Goal: Information Seeking & Learning: Learn about a topic

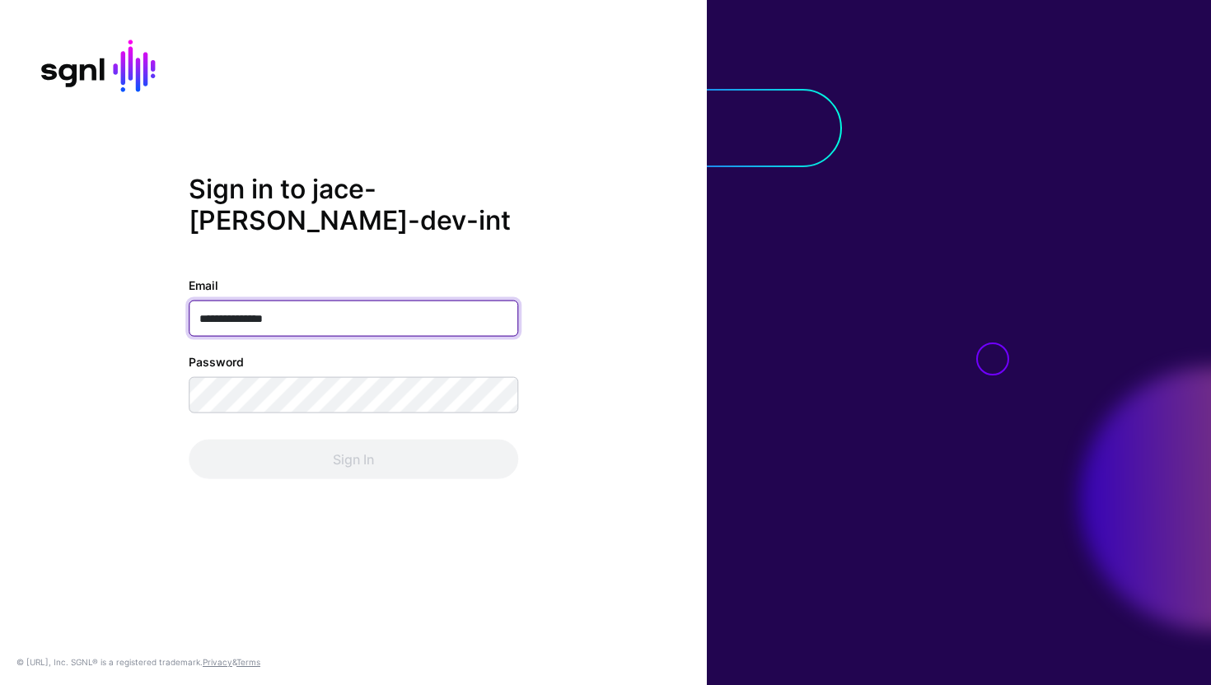
type input "**********"
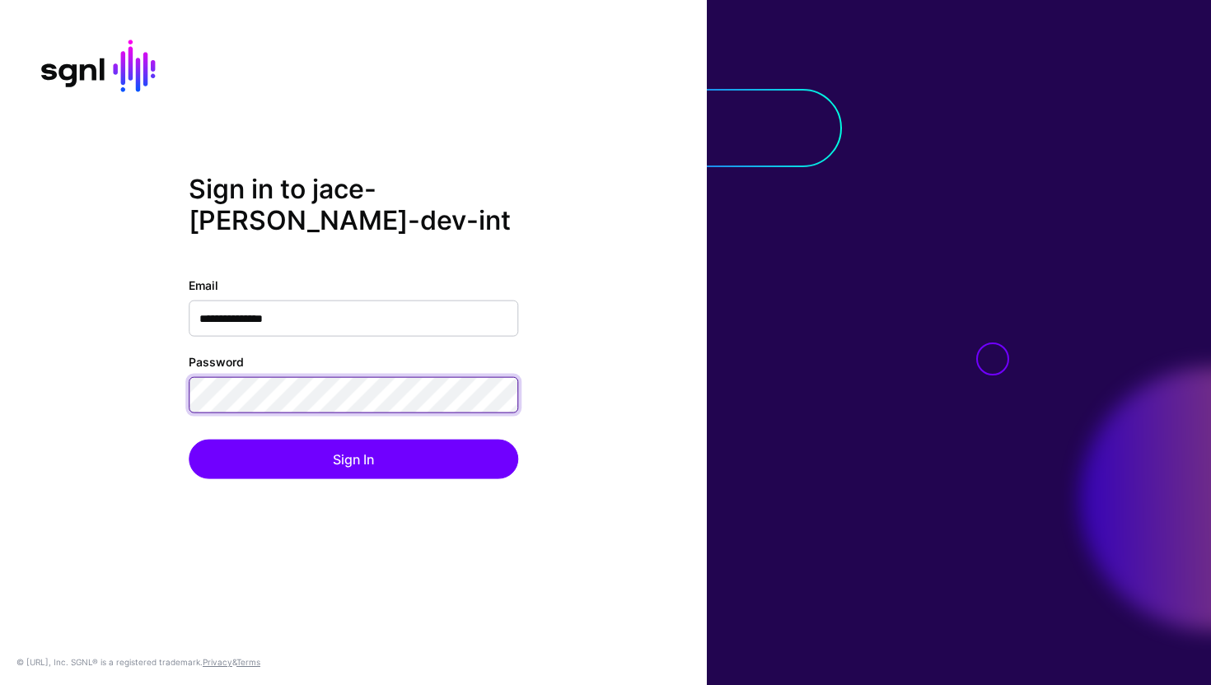
click at [189, 439] on button "Sign In" at bounding box center [354, 459] width 330 height 40
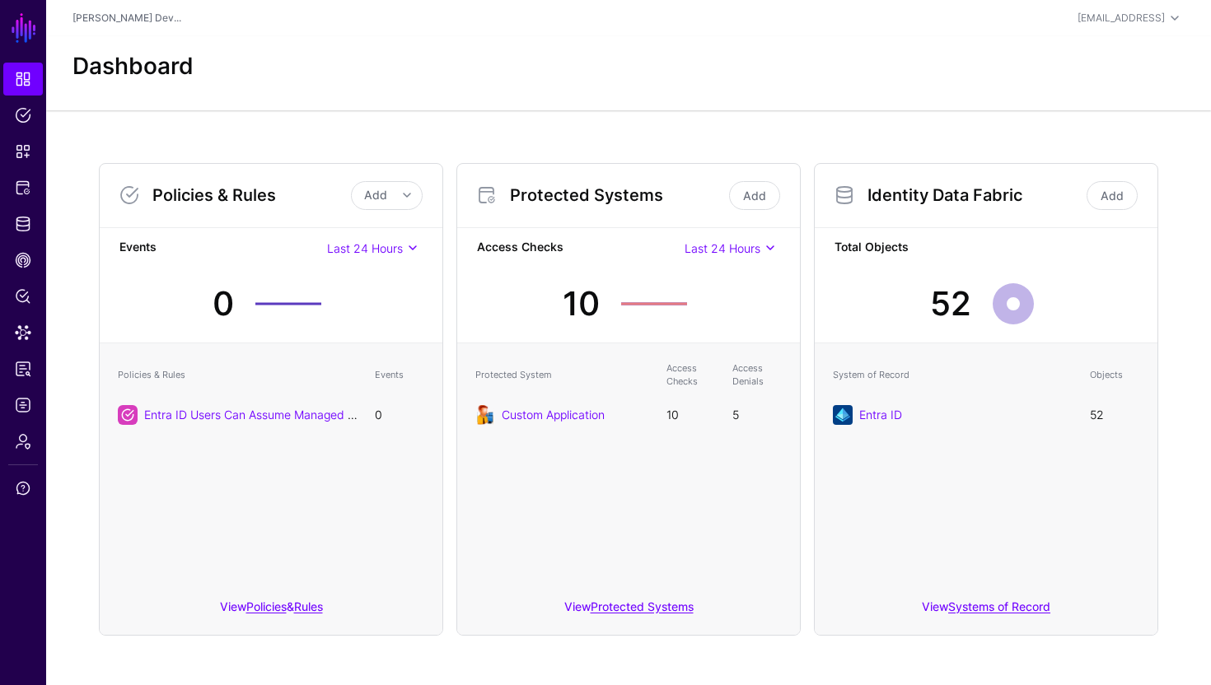
click at [559, 424] on div "Custom Application" at bounding box center [562, 415] width 175 height 20
click at [563, 405] on div "Custom Application" at bounding box center [562, 415] width 175 height 20
click at [644, 607] on link "Protected Systems" at bounding box center [642, 607] width 103 height 14
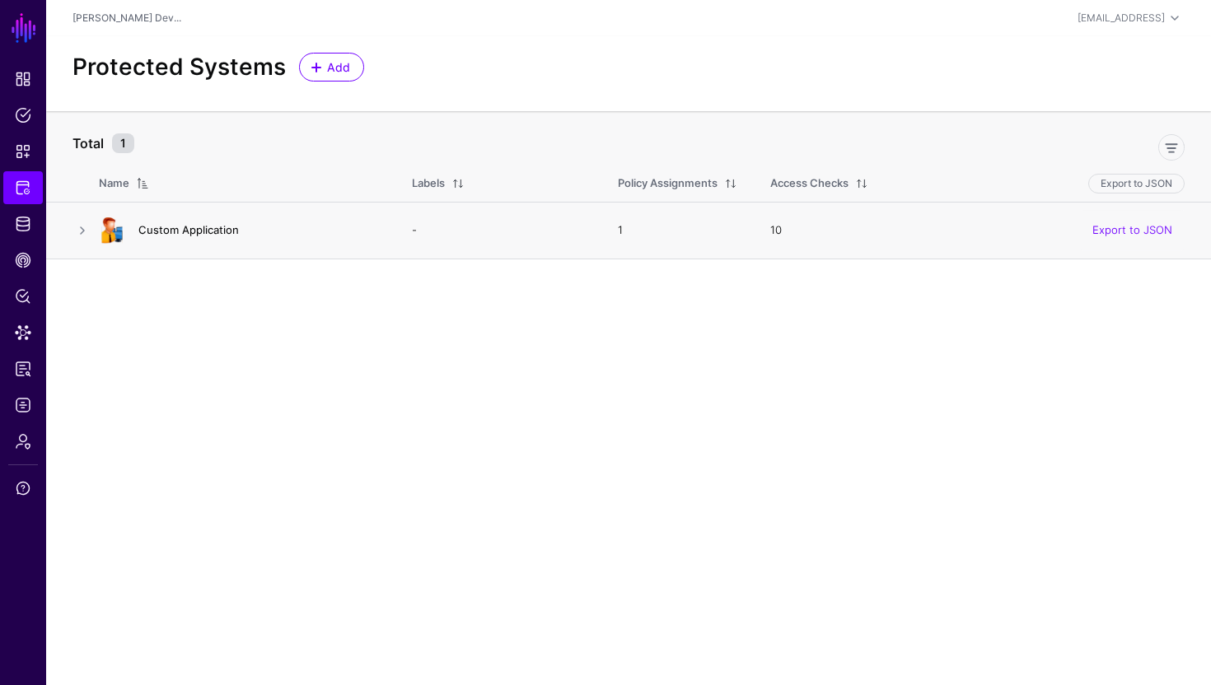
click at [196, 236] on link "Custom Application" at bounding box center [188, 229] width 101 height 13
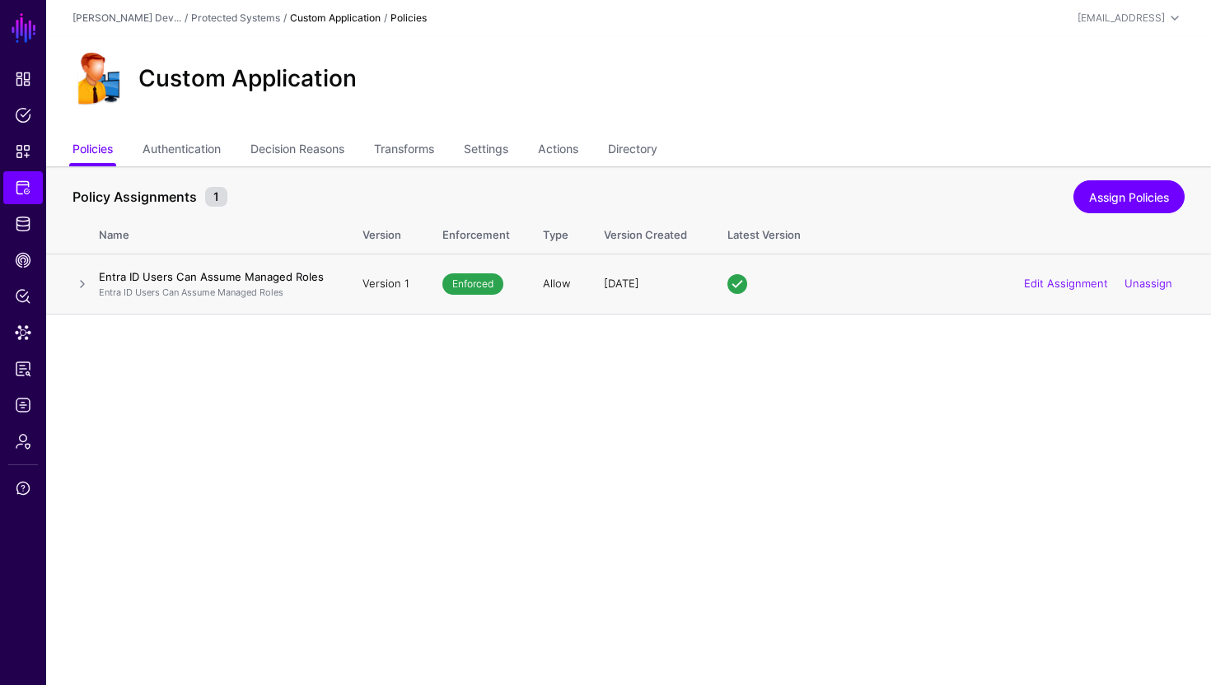
click at [206, 288] on p "Entra ID Users Can Assume Managed Roles" at bounding box center [214, 293] width 231 height 14
click at [79, 285] on link at bounding box center [82, 284] width 20 height 20
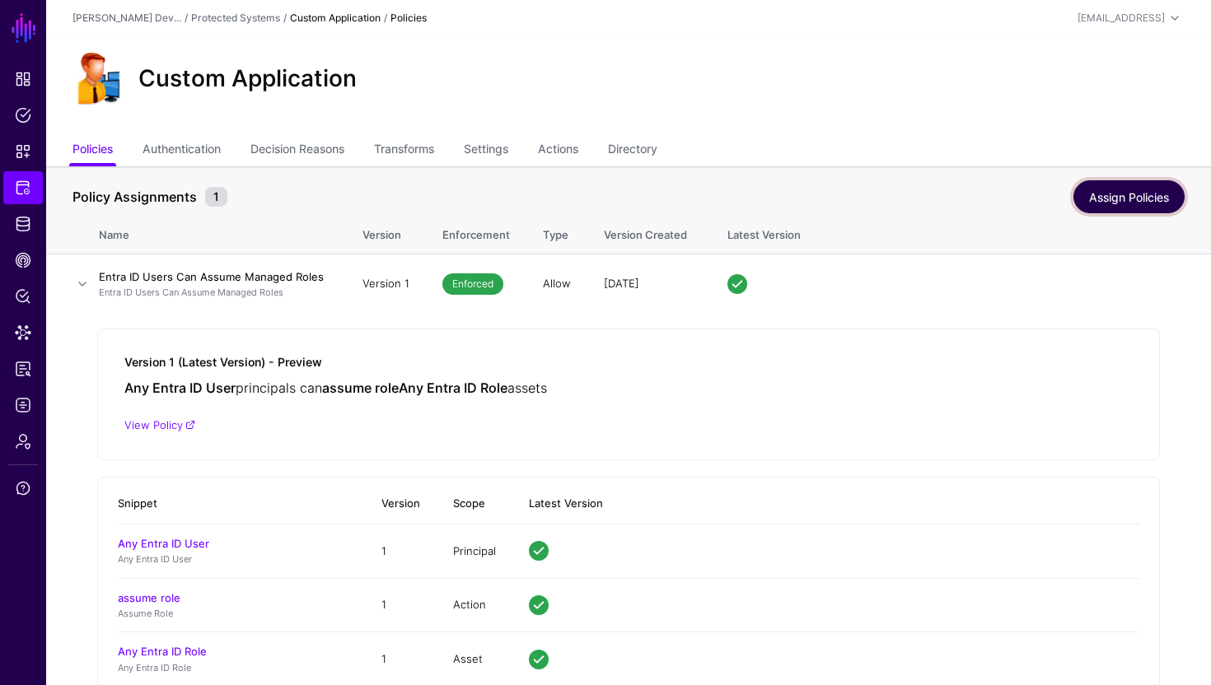
click at [1165, 197] on link "Assign Policies" at bounding box center [1128, 196] width 111 height 33
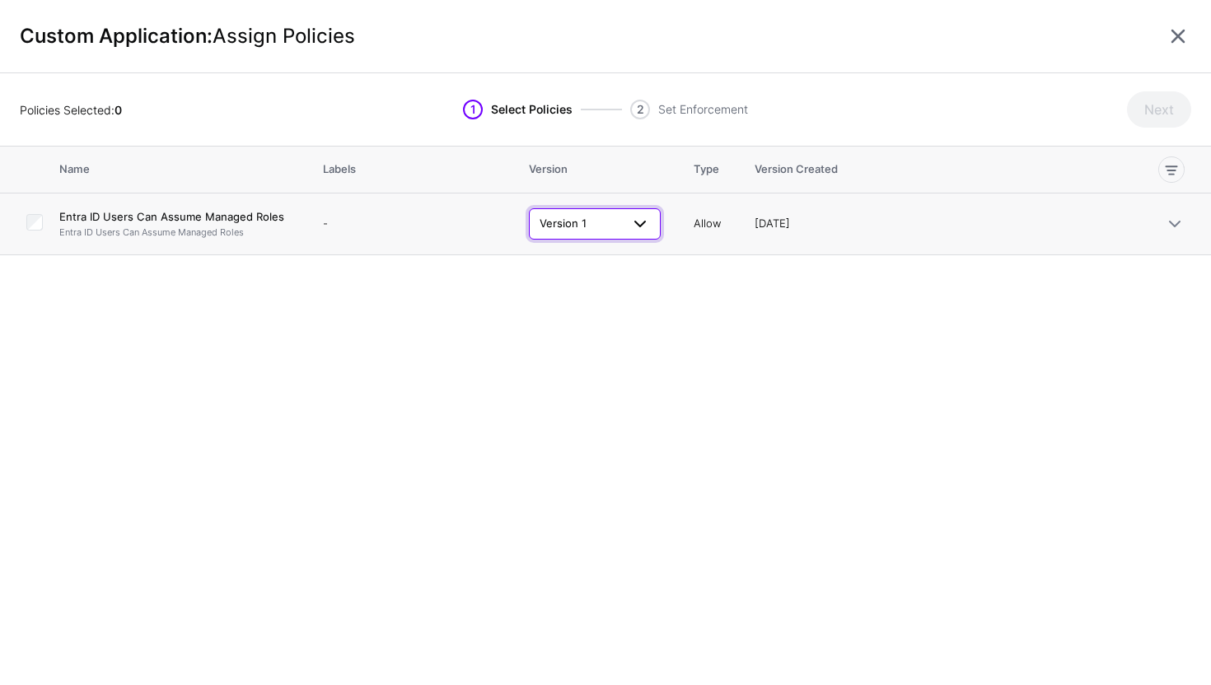
click at [641, 232] on span at bounding box center [640, 224] width 20 height 20
click at [124, 101] on div "Policies Selected: 0" at bounding box center [166, 109] width 293 height 17
click at [1182, 31] on link at bounding box center [1178, 36] width 26 height 26
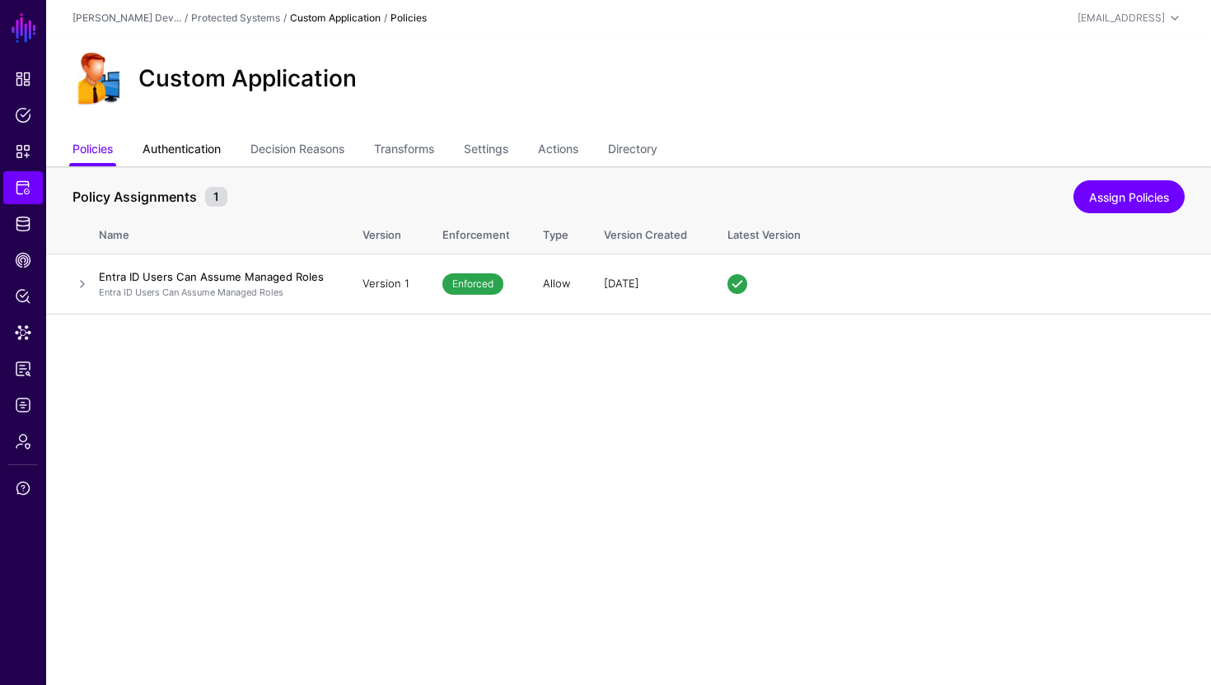
click at [202, 158] on link "Authentication" at bounding box center [182, 150] width 78 height 31
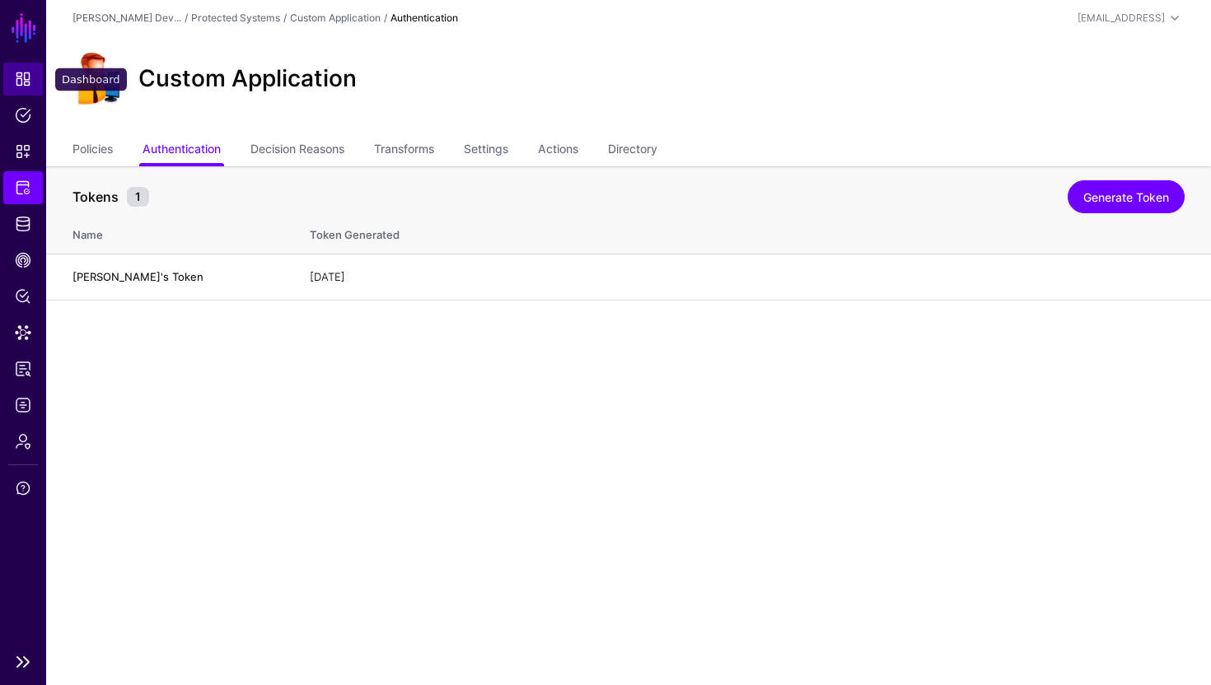
click at [20, 77] on span "Dashboard" at bounding box center [23, 79] width 16 height 16
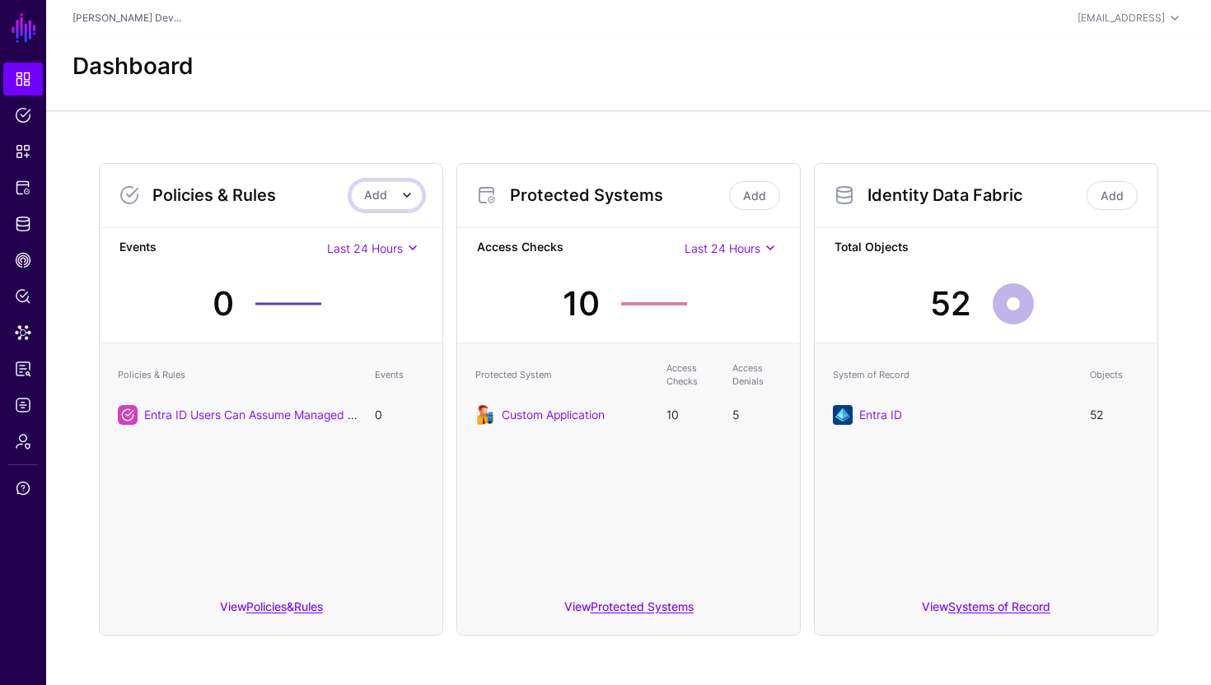
click at [387, 188] on span at bounding box center [399, 195] width 25 height 20
click at [303, 423] on div "Entra ID Users Can Assume Managed Roles" at bounding box center [238, 415] width 241 height 20
click at [296, 416] on link "Entra ID Users Can Assume Managed Roles" at bounding box center [260, 415] width 232 height 14
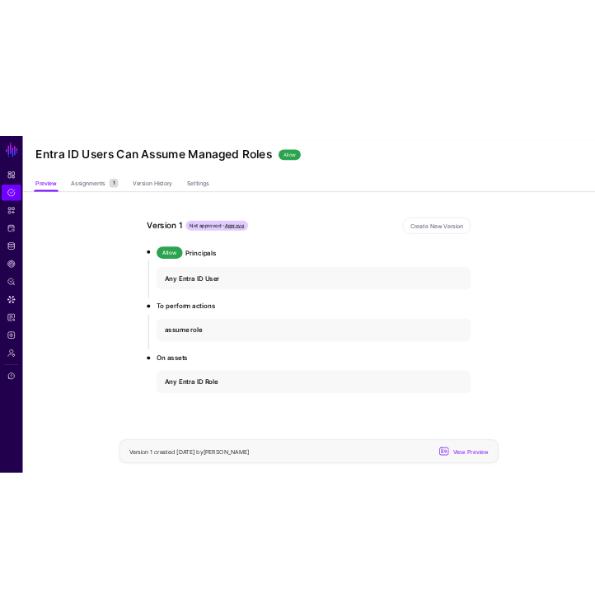
scroll to position [35, 0]
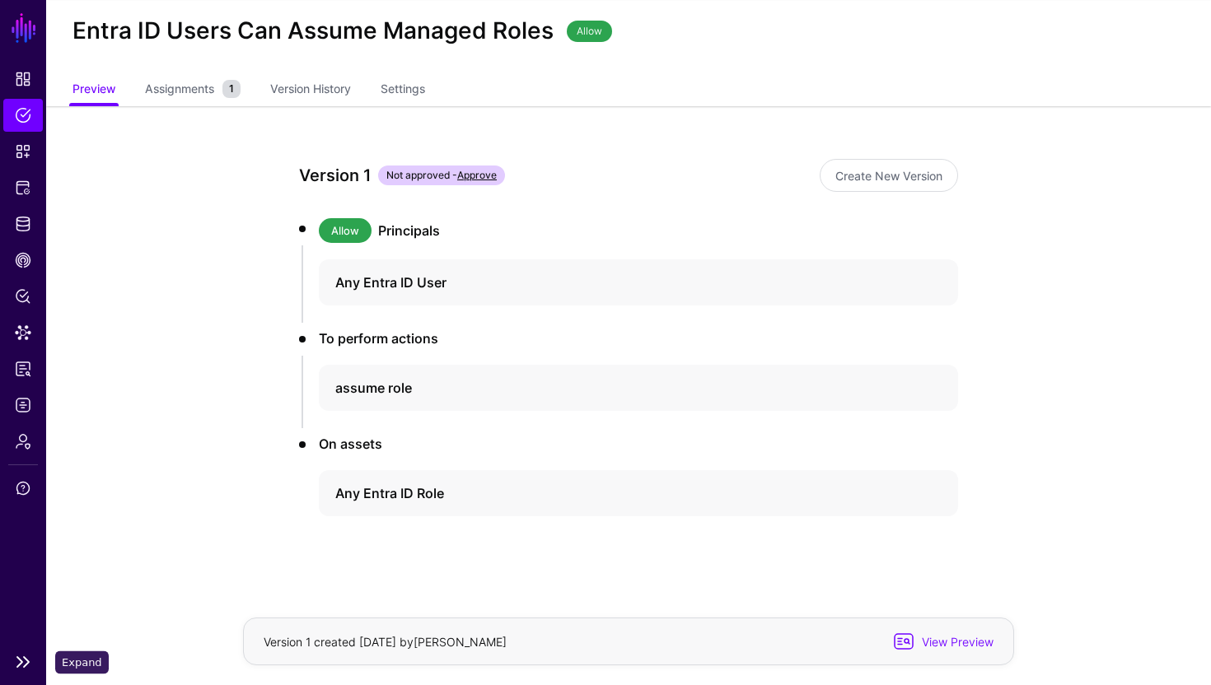
click at [27, 657] on link at bounding box center [23, 662] width 46 height 20
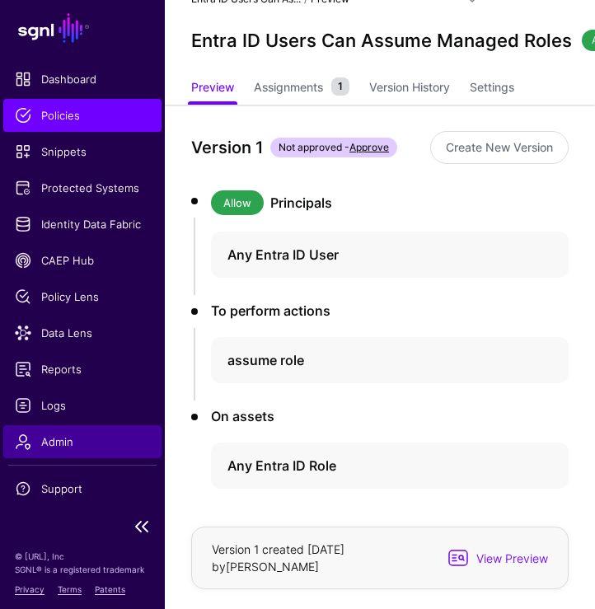
click at [72, 442] on span "Admin" at bounding box center [82, 441] width 135 height 16
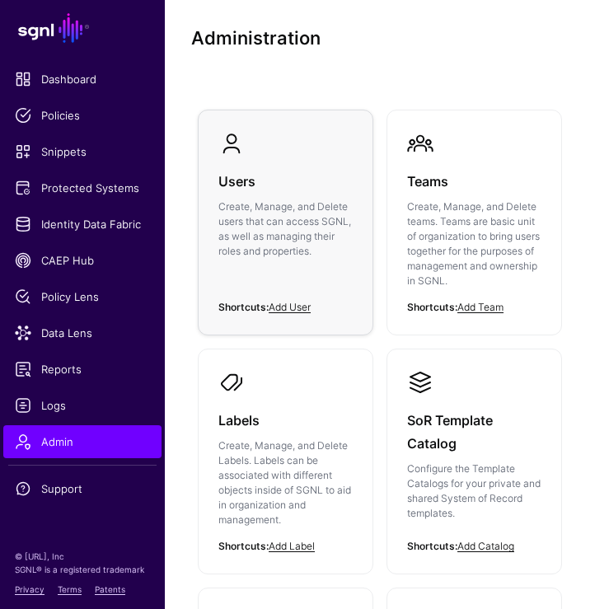
click at [248, 199] on p "Create, Manage, and Delete users that can access SGNL, as well as managing thei…" at bounding box center [285, 228] width 134 height 59
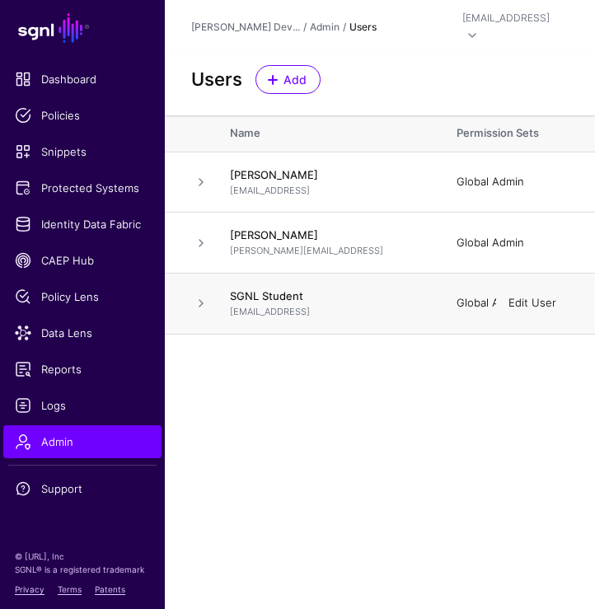
click at [517, 296] on link "Edit User" at bounding box center [532, 302] width 48 height 13
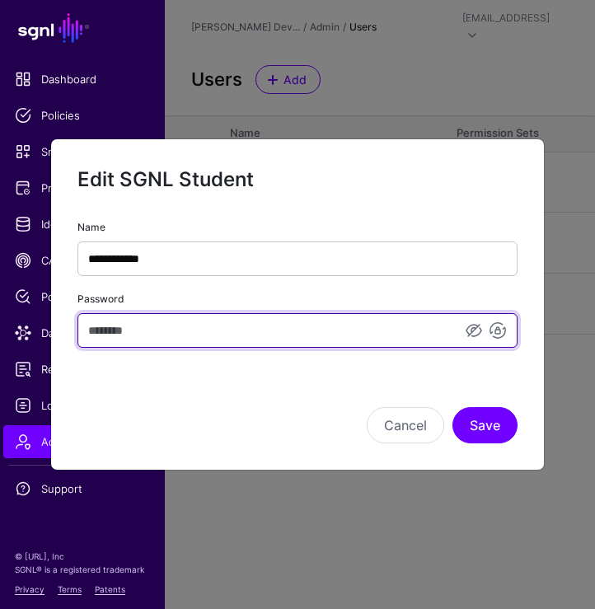
click at [182, 327] on input "Password" at bounding box center [297, 330] width 440 height 35
type input "*"
drag, startPoint x: 207, startPoint y: 335, endPoint x: 85, endPoint y: 334, distance: 121.9
click at [85, 334] on input "**********" at bounding box center [297, 330] width 440 height 35
type input "**********"
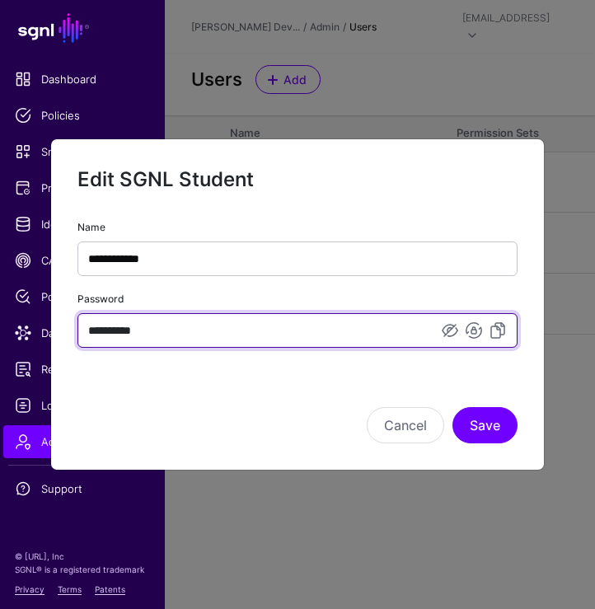
click at [352, 337] on input "**********" at bounding box center [297, 330] width 440 height 35
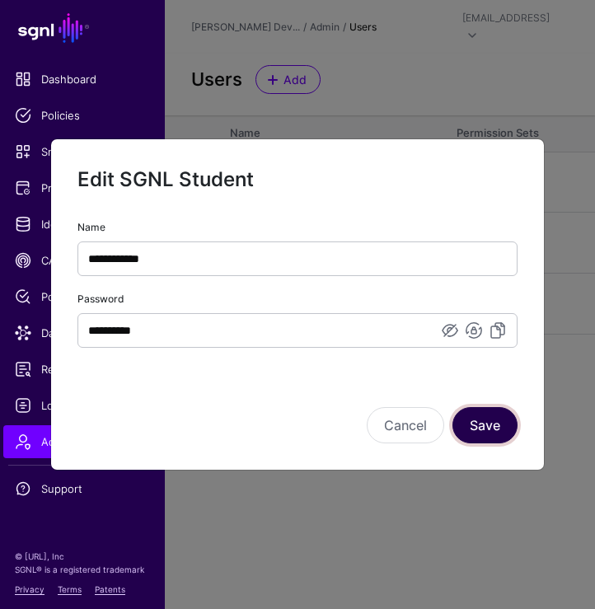
click at [489, 437] on button "Save" at bounding box center [484, 425] width 65 height 36
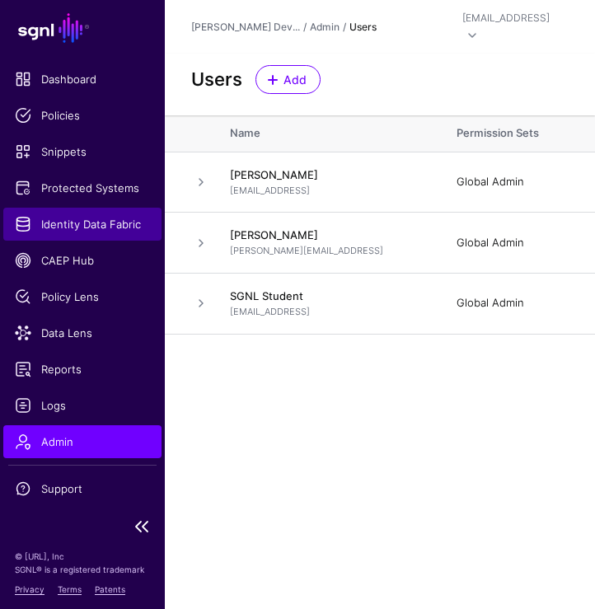
click at [30, 232] on link "Identity Data Fabric" at bounding box center [82, 224] width 158 height 33
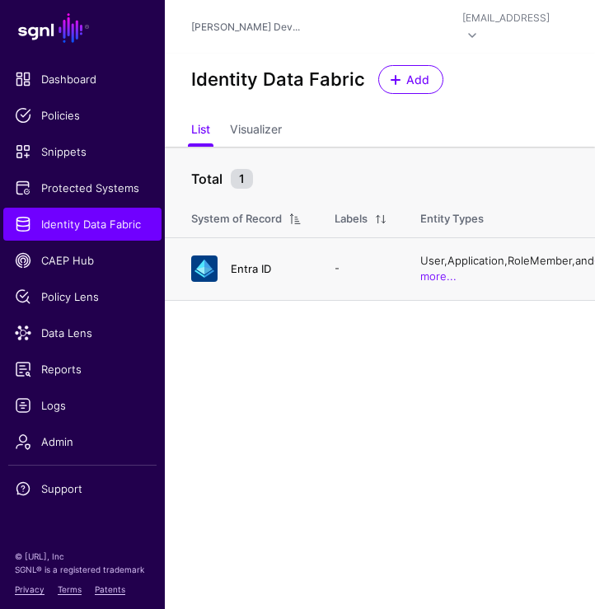
click at [251, 269] on link "Entra ID" at bounding box center [251, 268] width 40 height 13
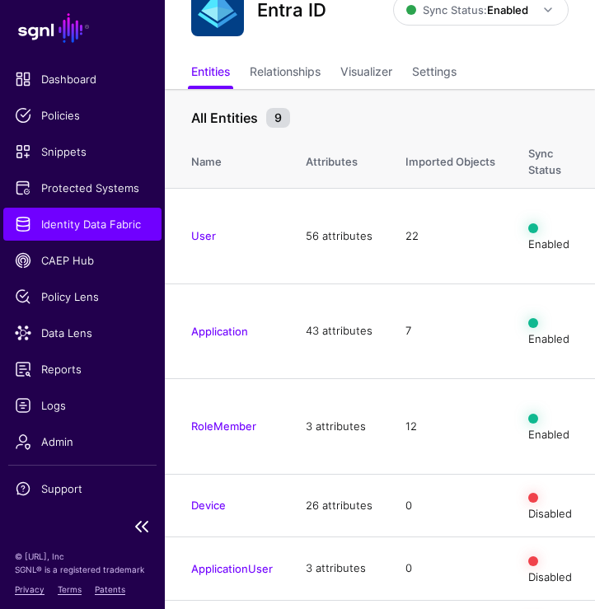
scroll to position [10, 0]
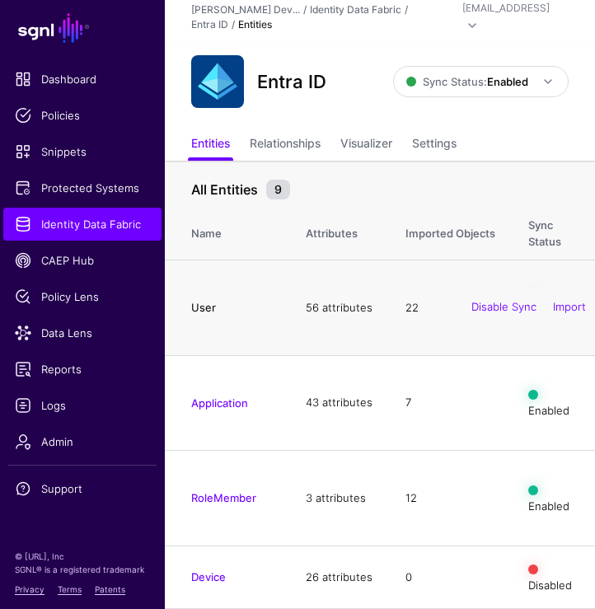
click at [203, 314] on link "User" at bounding box center [203, 307] width 25 height 13
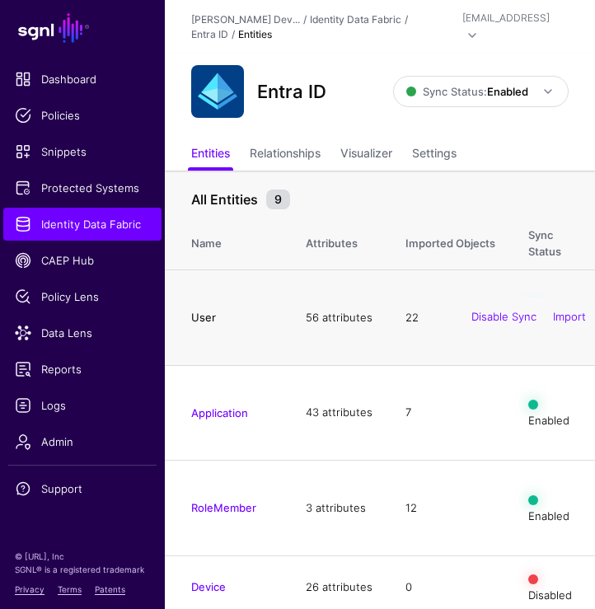
click at [204, 324] on link "User" at bounding box center [203, 317] width 25 height 13
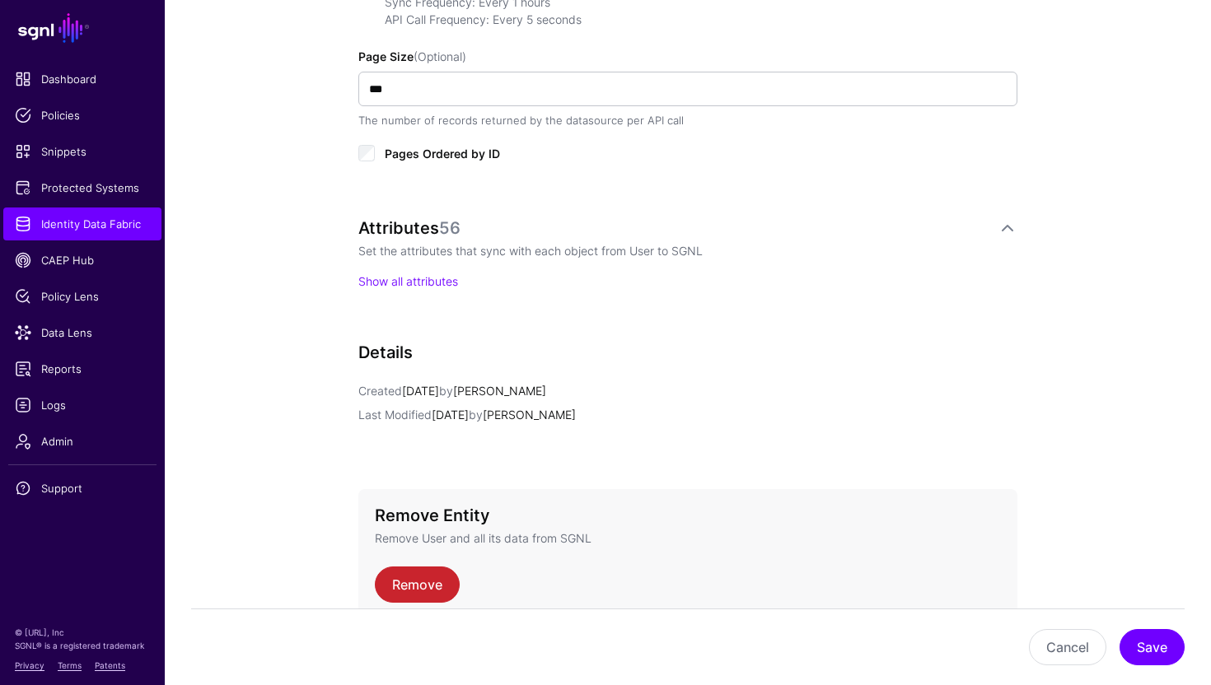
scroll to position [943, 0]
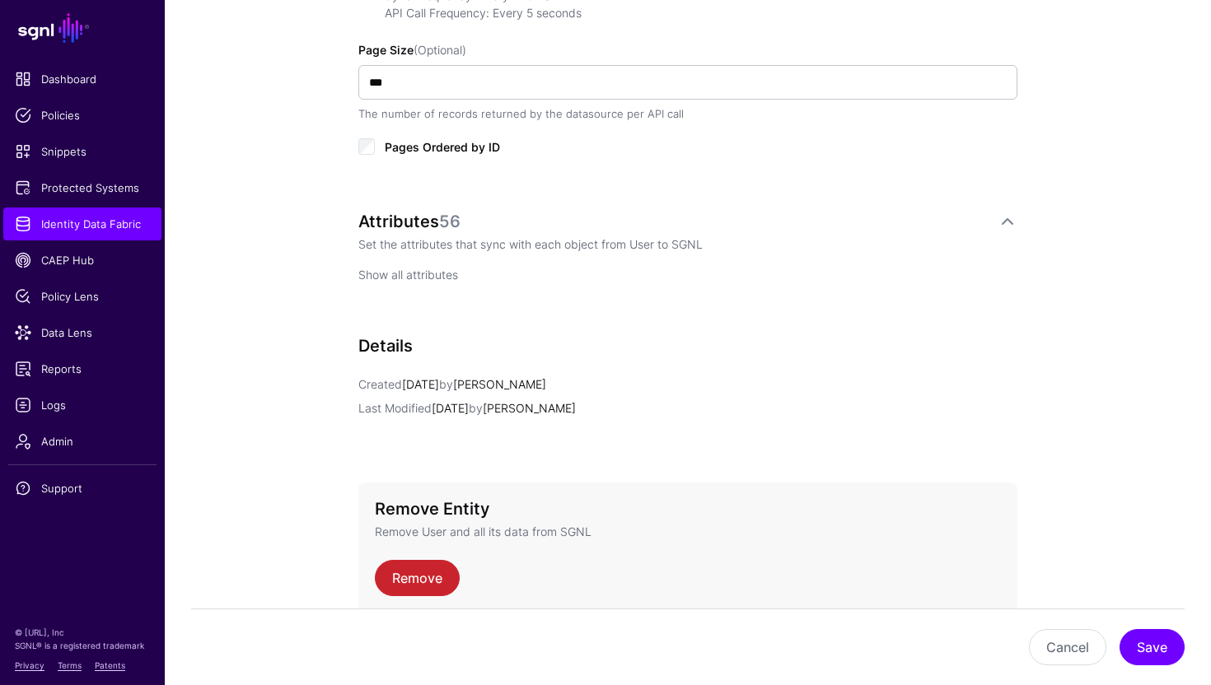
click at [446, 271] on link "Show all attributes" at bounding box center [408, 275] width 100 height 14
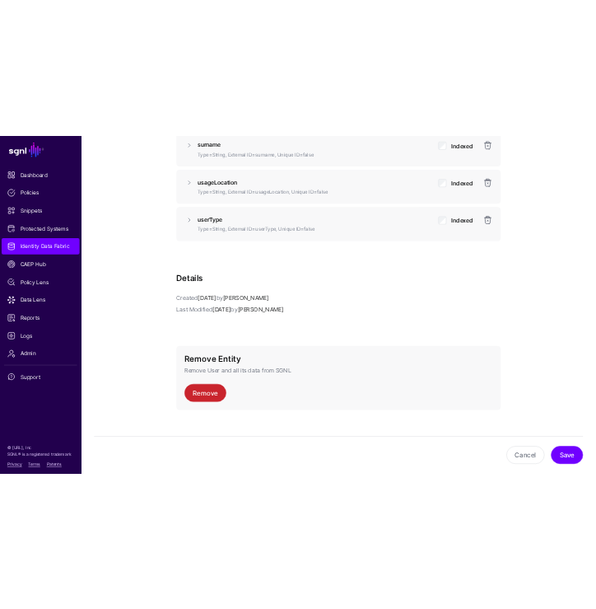
scroll to position [5273, 0]
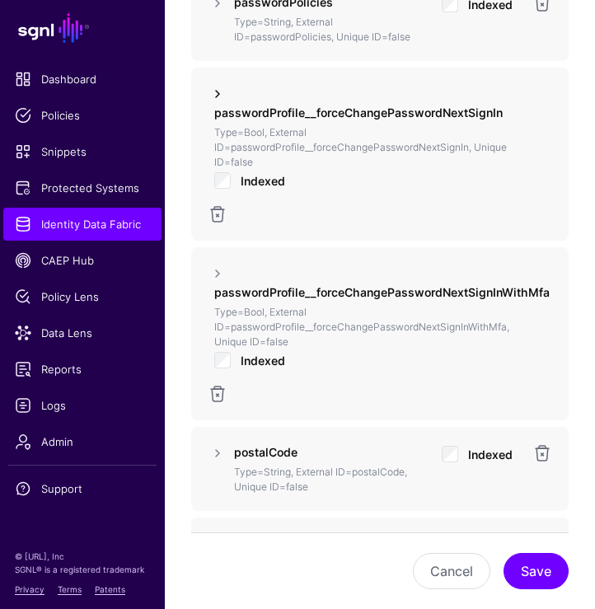
click at [217, 103] on link at bounding box center [218, 94] width 20 height 20
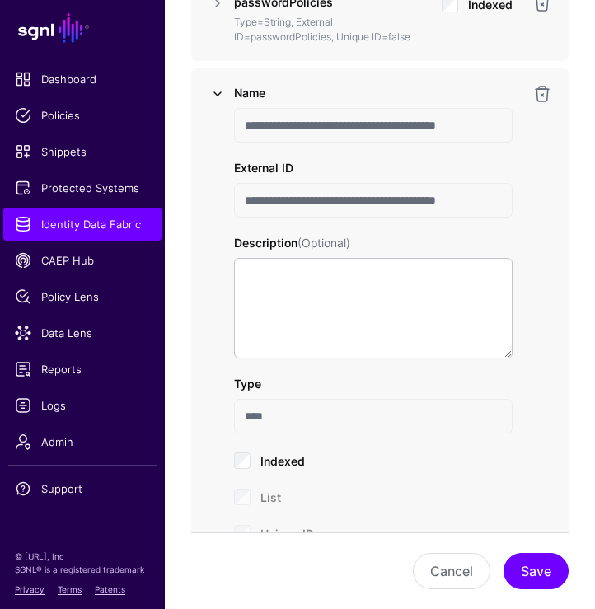
click at [217, 103] on link at bounding box center [218, 94] width 20 height 20
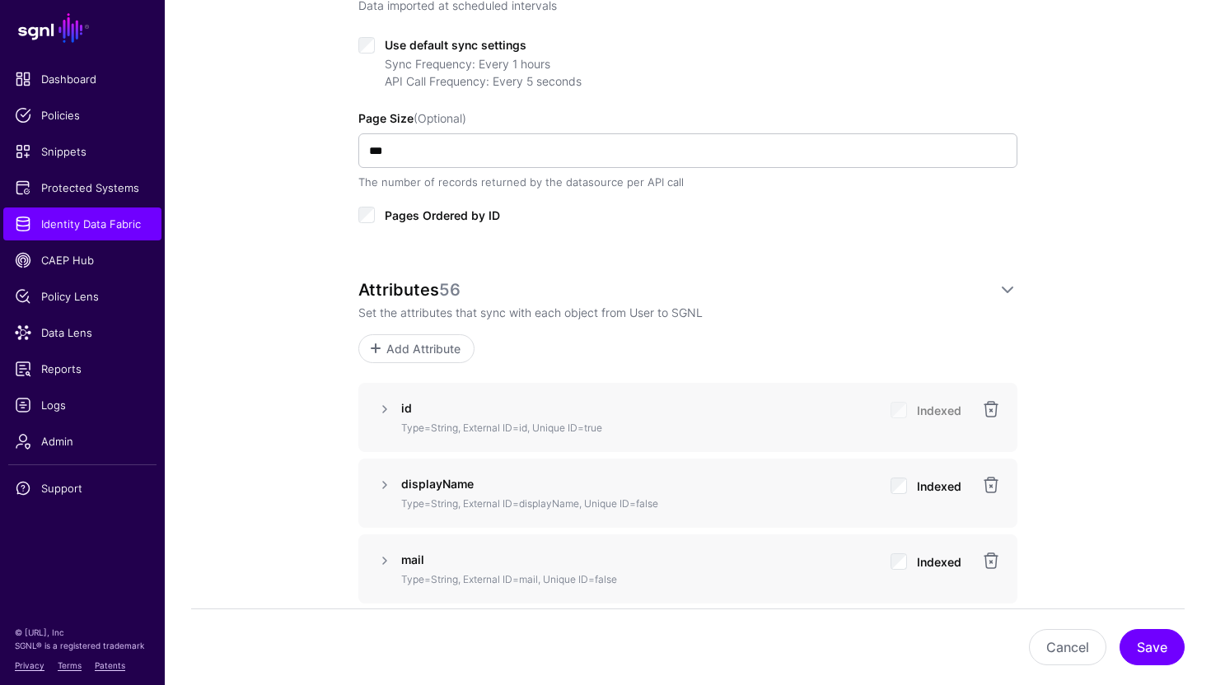
scroll to position [883, 0]
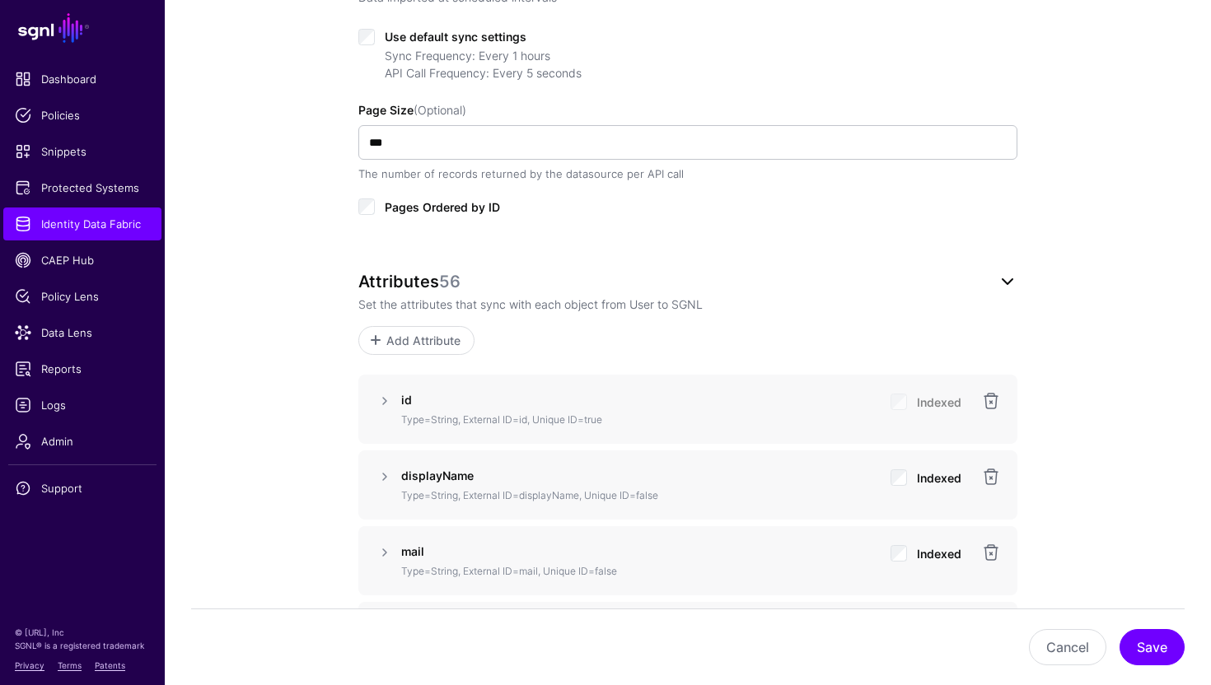
click at [1007, 281] on link at bounding box center [1008, 282] width 20 height 20
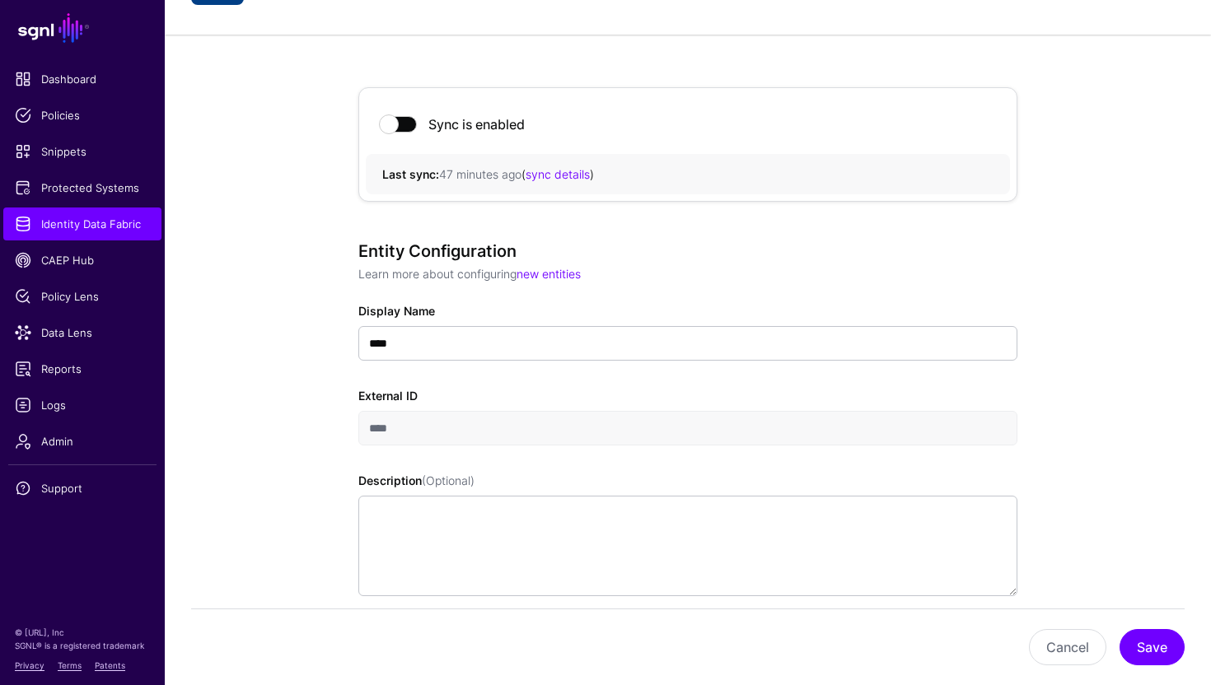
scroll to position [0, 0]
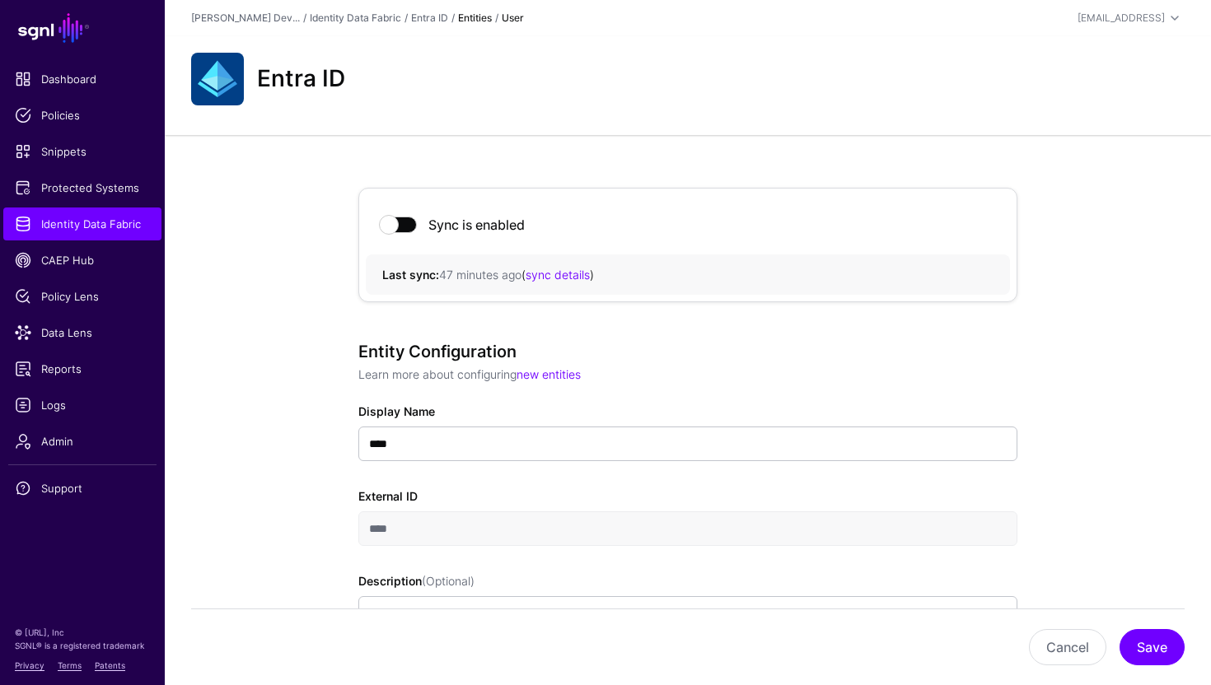
click at [294, 78] on h2 "Entra ID" at bounding box center [301, 79] width 88 height 28
click at [217, 81] on img at bounding box center [217, 79] width 53 height 53
click at [326, 82] on h2 "Entra ID" at bounding box center [301, 79] width 88 height 28
click at [426, 132] on div "Entra ID" at bounding box center [688, 85] width 1046 height 99
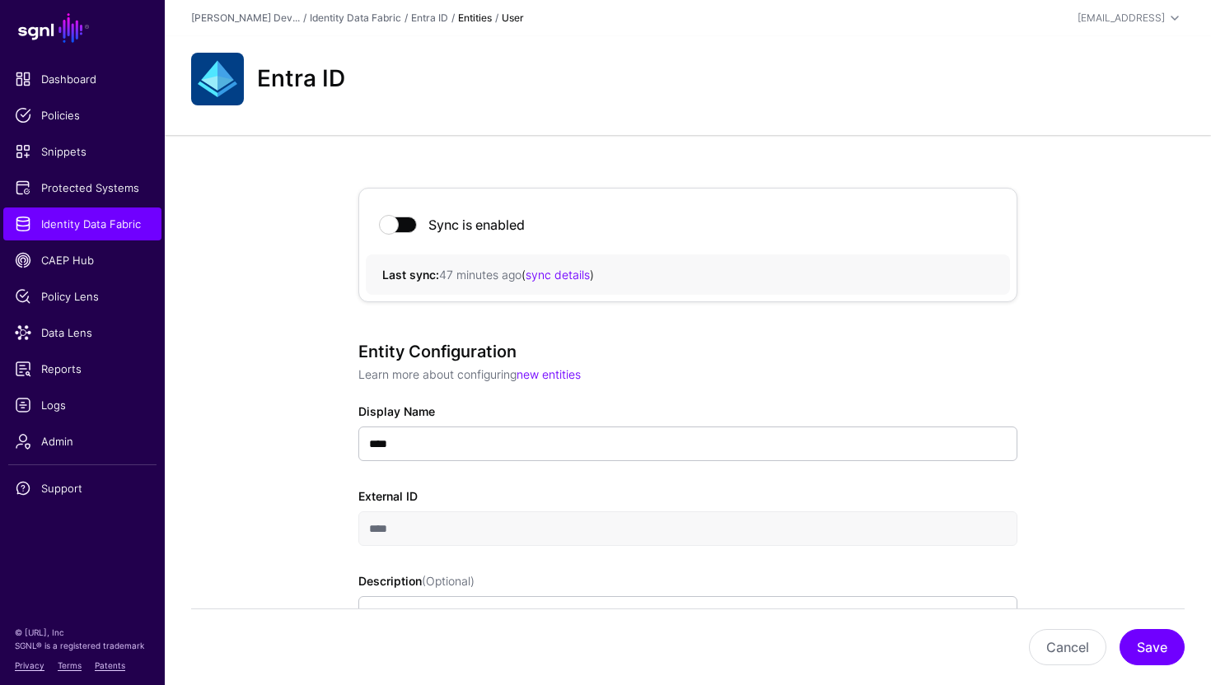
click at [442, 20] on link "Entra ID" at bounding box center [429, 18] width 37 height 12
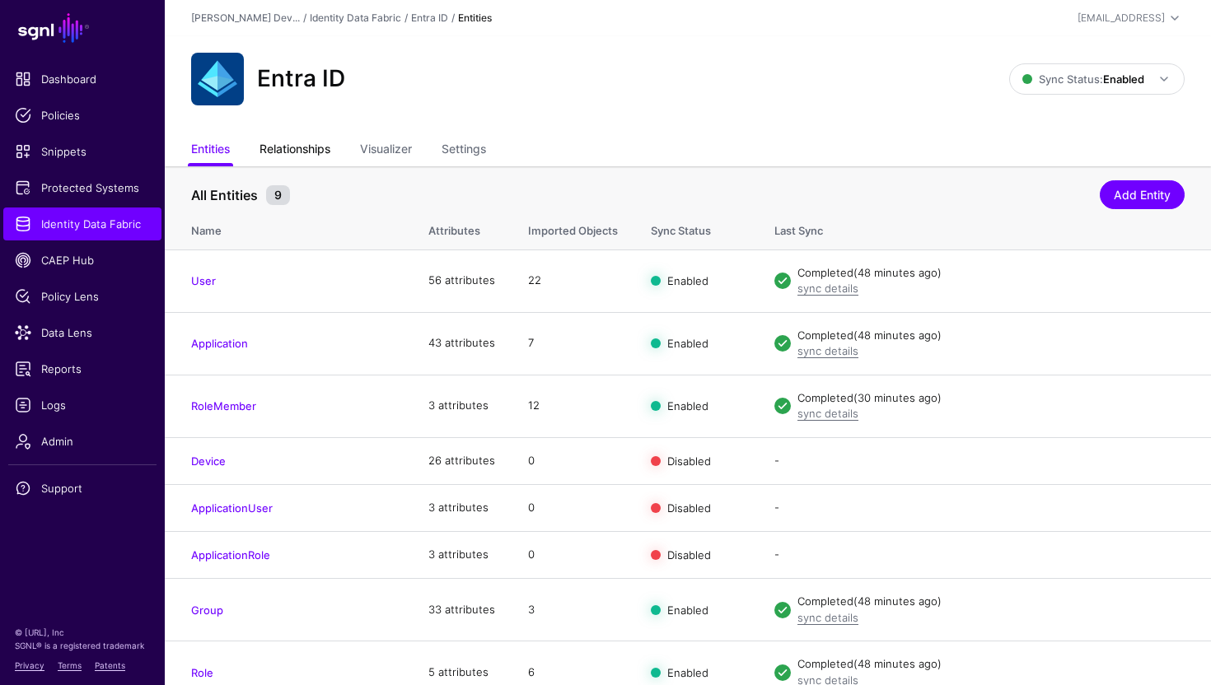
click at [297, 153] on link "Relationships" at bounding box center [295, 150] width 71 height 31
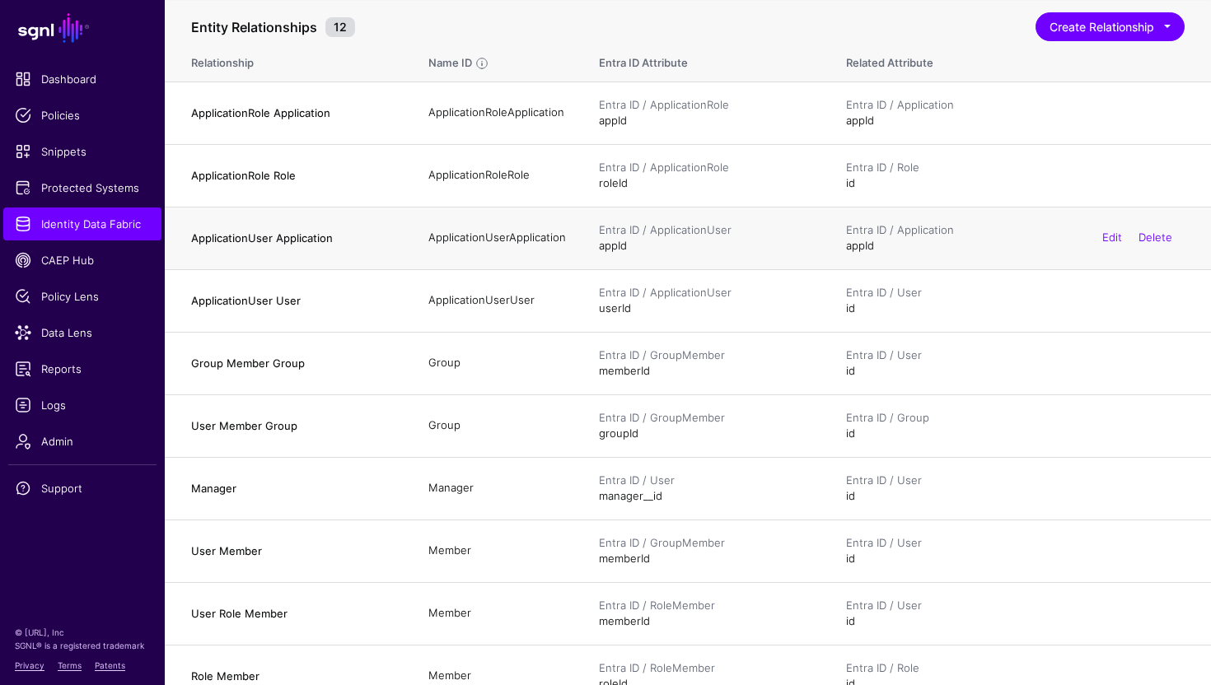
scroll to position [178, 0]
